Goal: Task Accomplishment & Management: Manage account settings

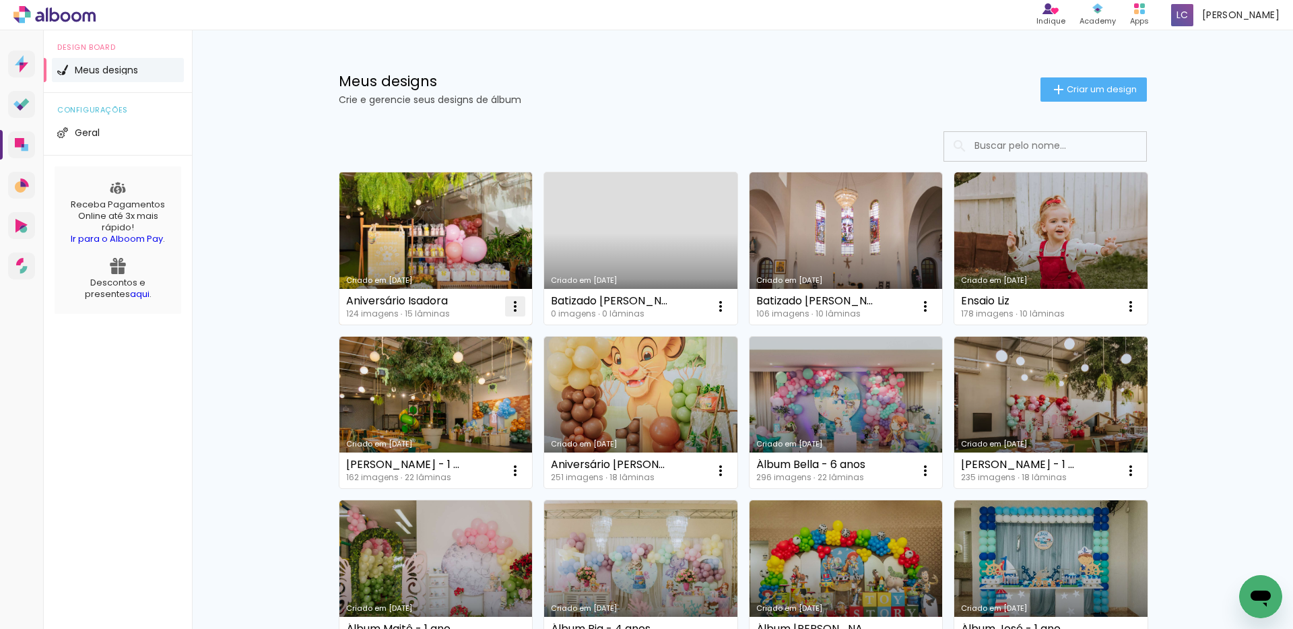
click at [509, 308] on iron-icon at bounding box center [515, 306] width 16 height 16
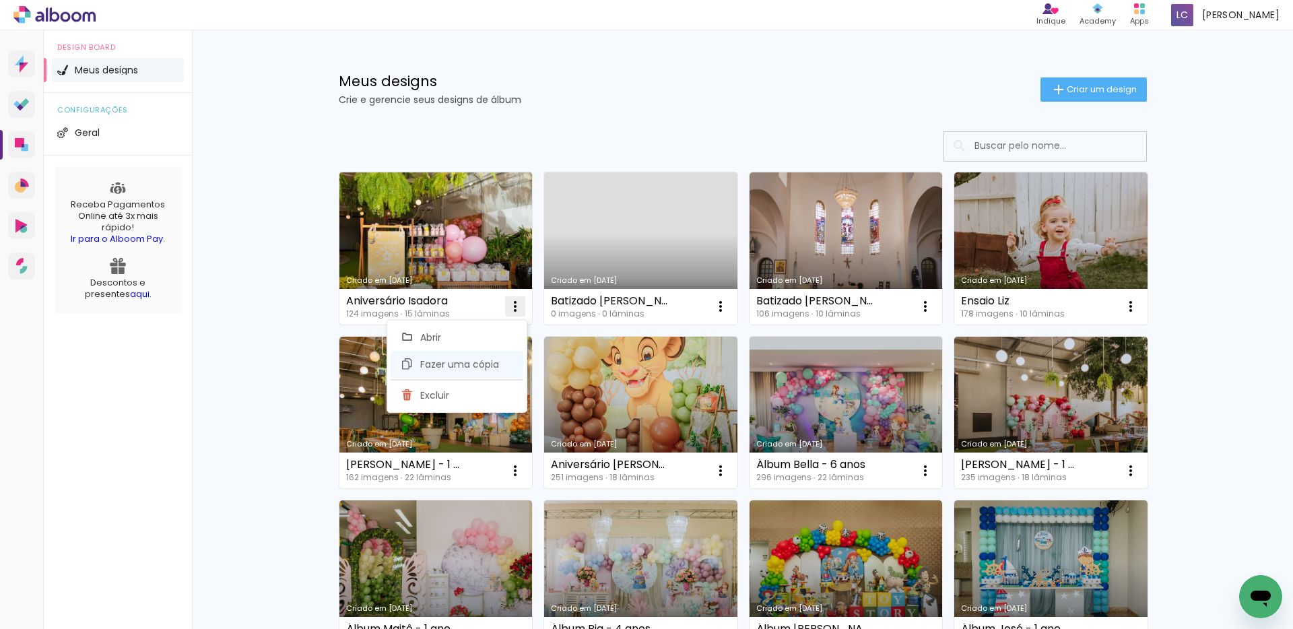
click at [467, 360] on span "Fazer uma cópia" at bounding box center [459, 364] width 79 height 9
type input "Cópia de Aniversário Isadora"
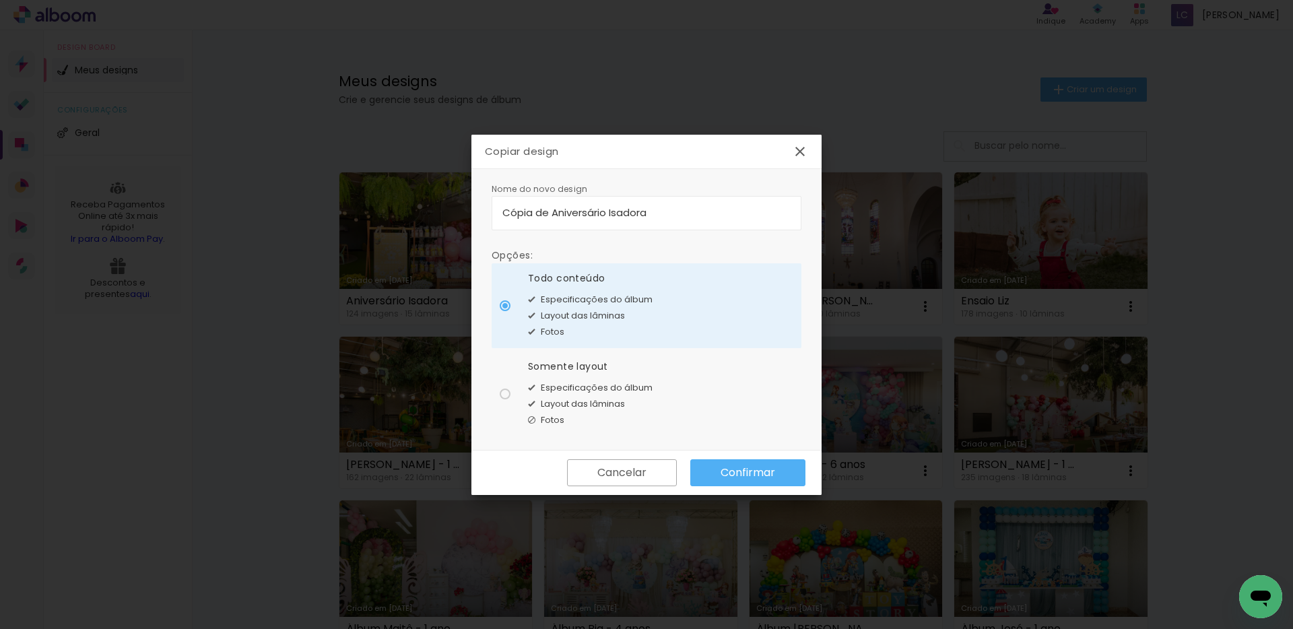
click at [0, 0] on slot "Confirmar" at bounding box center [0, 0] width 0 height 0
